Goal: Understand process/instructions: Learn how to perform a task or action

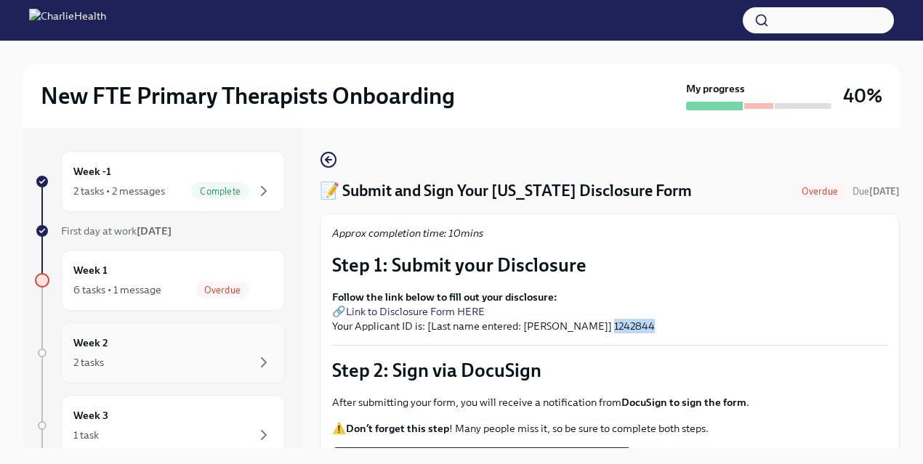
click at [171, 349] on div "Week 2 2 tasks" at bounding box center [172, 353] width 199 height 36
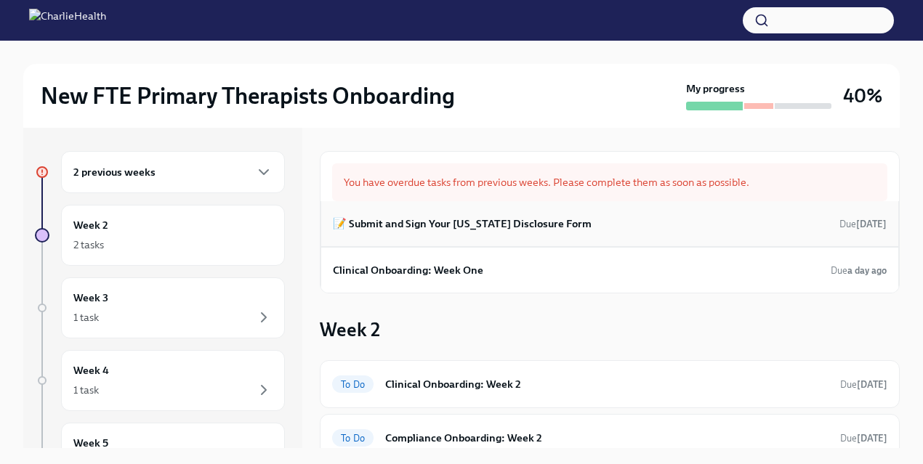
scroll to position [14, 0]
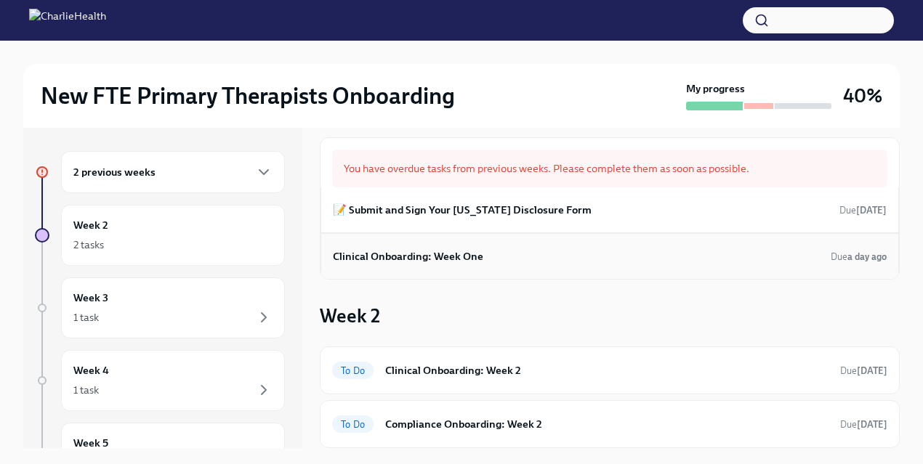
click at [427, 258] on h6 "Clinical Onboarding: Week One" at bounding box center [408, 256] width 150 height 16
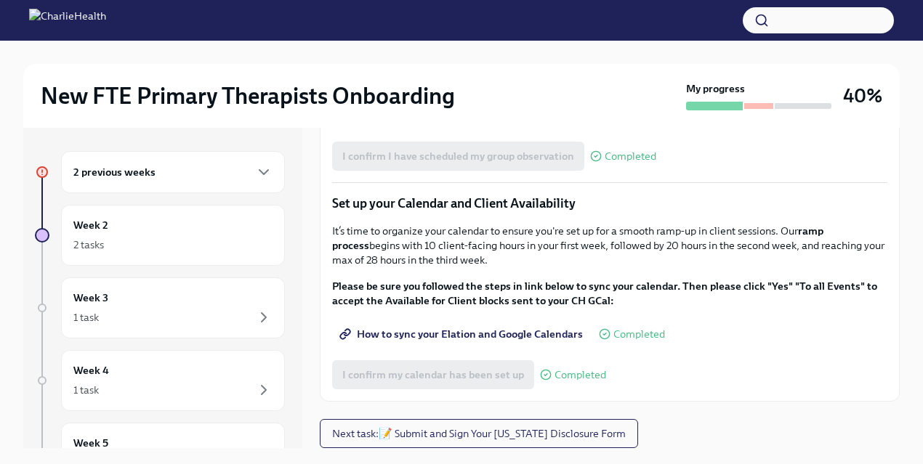
scroll to position [2105, 0]
click at [119, 321] on div "1 task" at bounding box center [172, 317] width 199 height 17
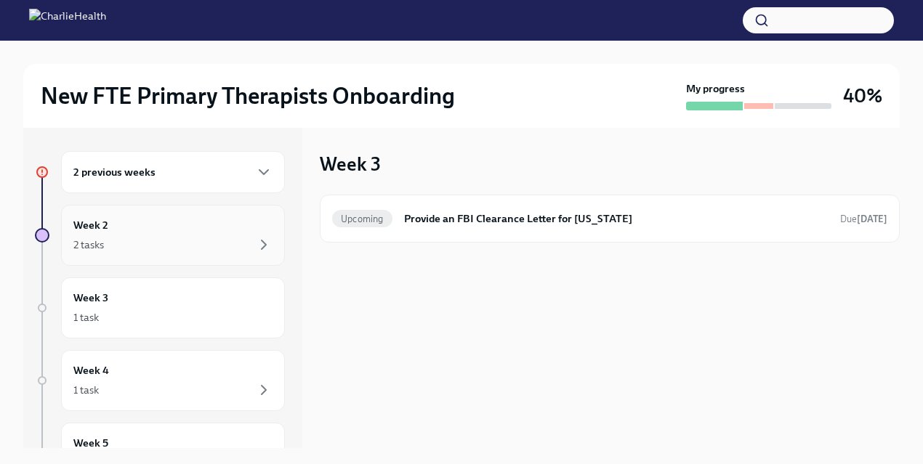
click at [232, 233] on div "Week 2 2 tasks" at bounding box center [172, 235] width 199 height 36
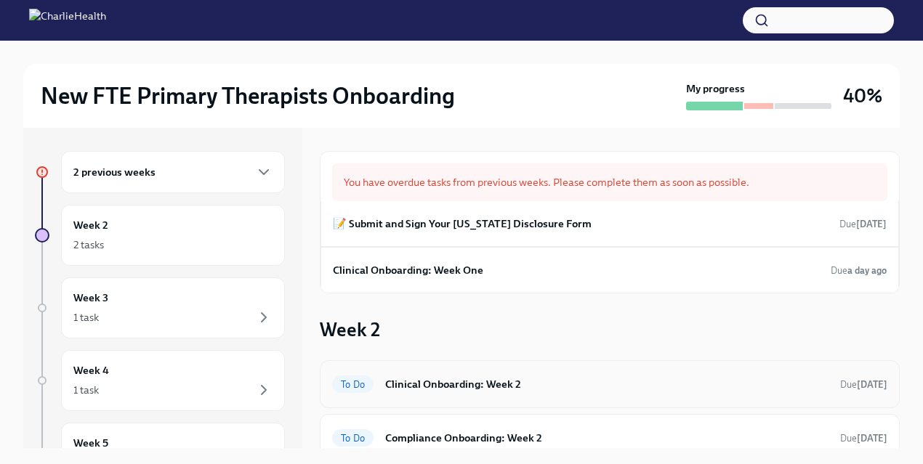
scroll to position [14, 0]
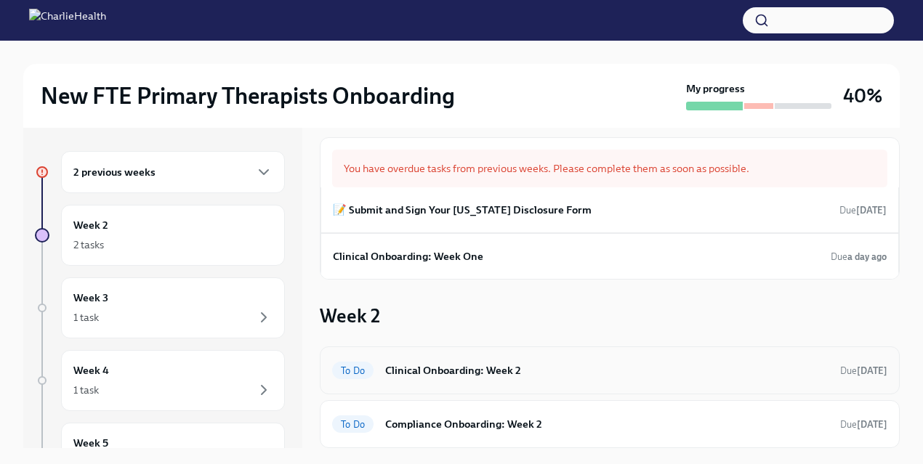
click at [480, 371] on h6 "Clinical Onboarding: Week 2" at bounding box center [606, 370] width 443 height 16
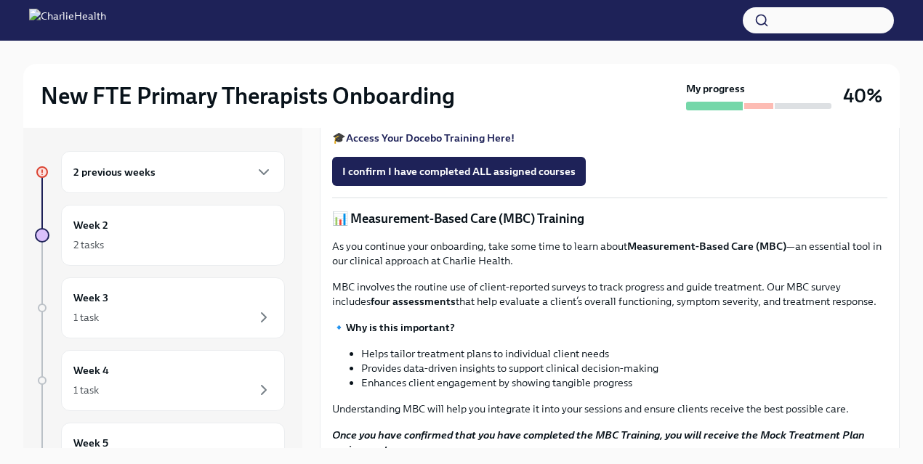
scroll to position [482, 0]
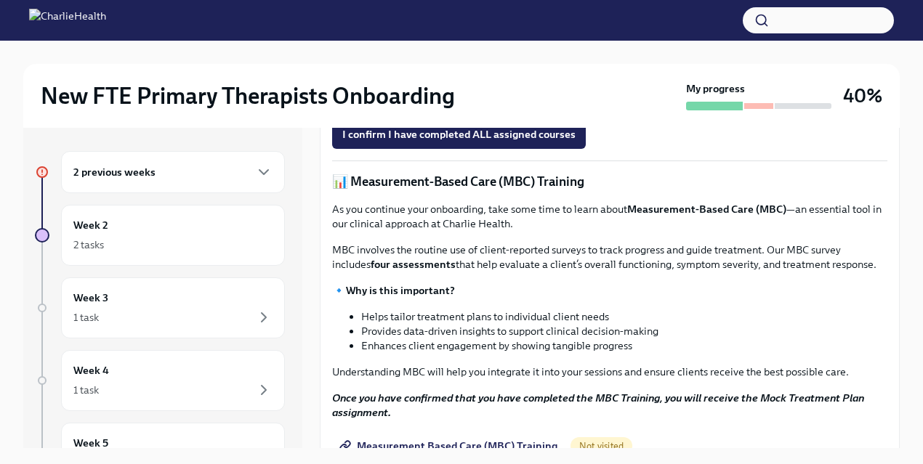
click at [445, 108] on strong "Access Your Docebo Training Here!" at bounding box center [430, 100] width 169 height 13
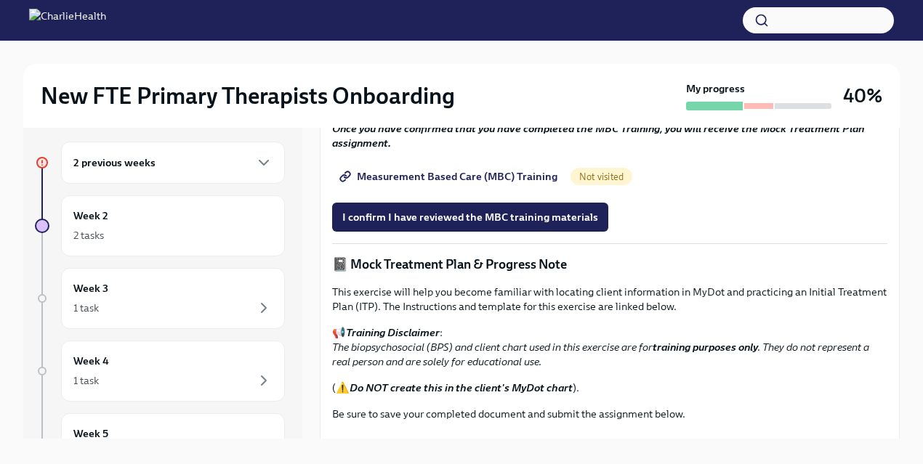
scroll to position [742, 0]
